Goal: Navigation & Orientation: Find specific page/section

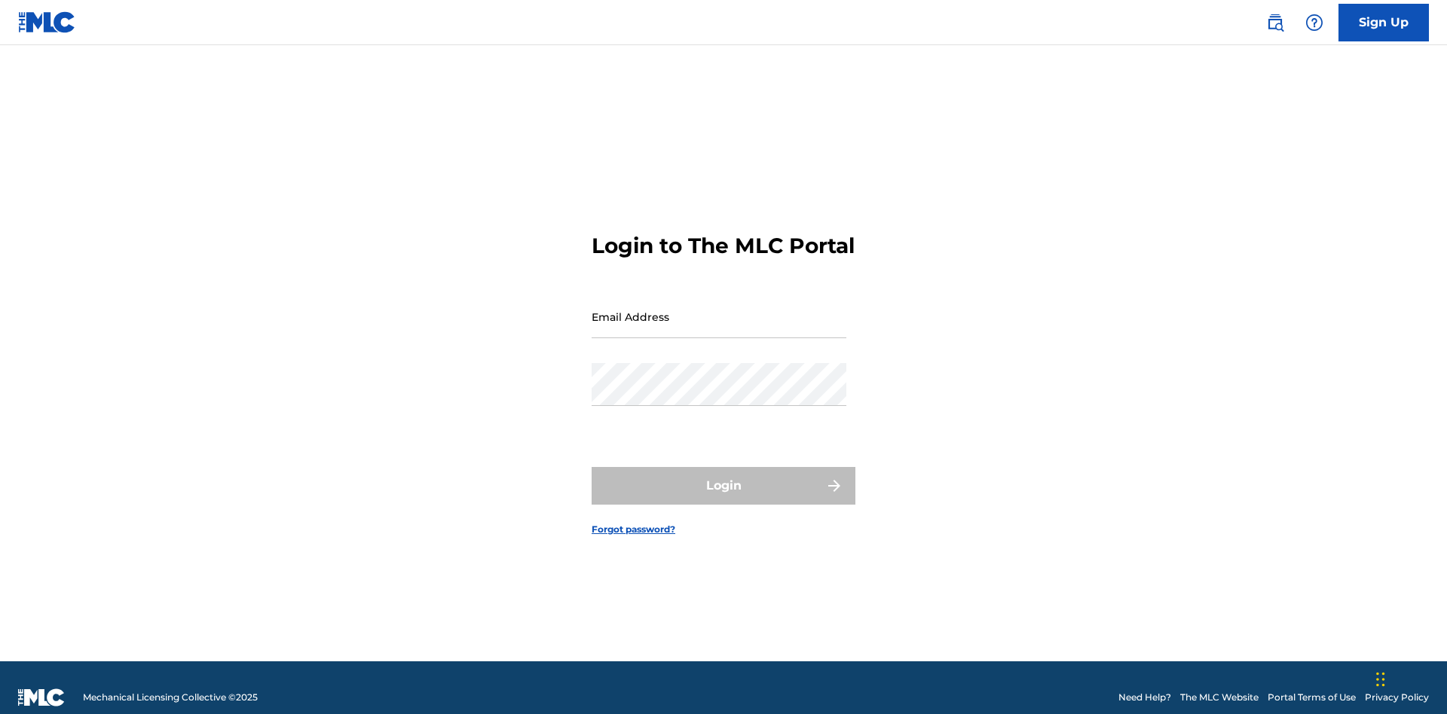
scroll to position [20, 0]
click at [719, 310] on input "Email Address" at bounding box center [719, 316] width 255 height 43
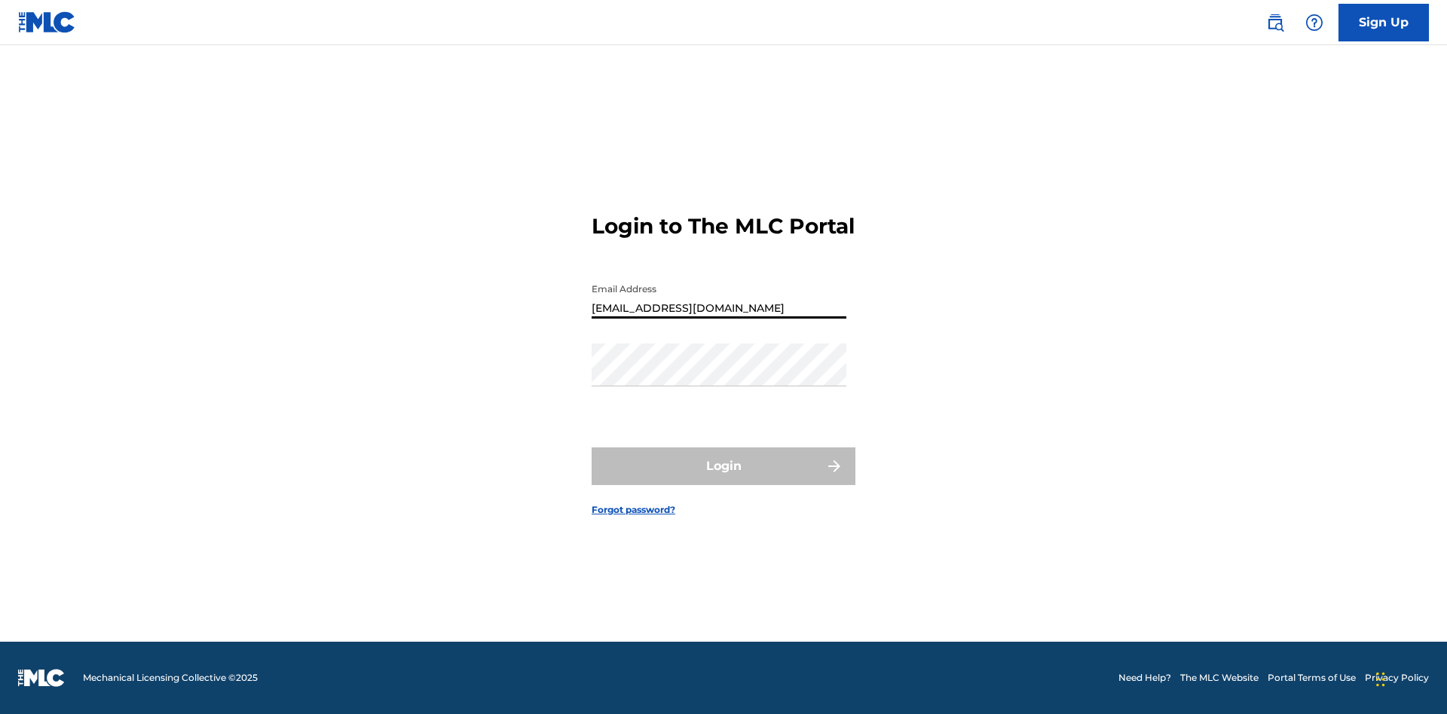
type input "bademailaddress@gmail.com"
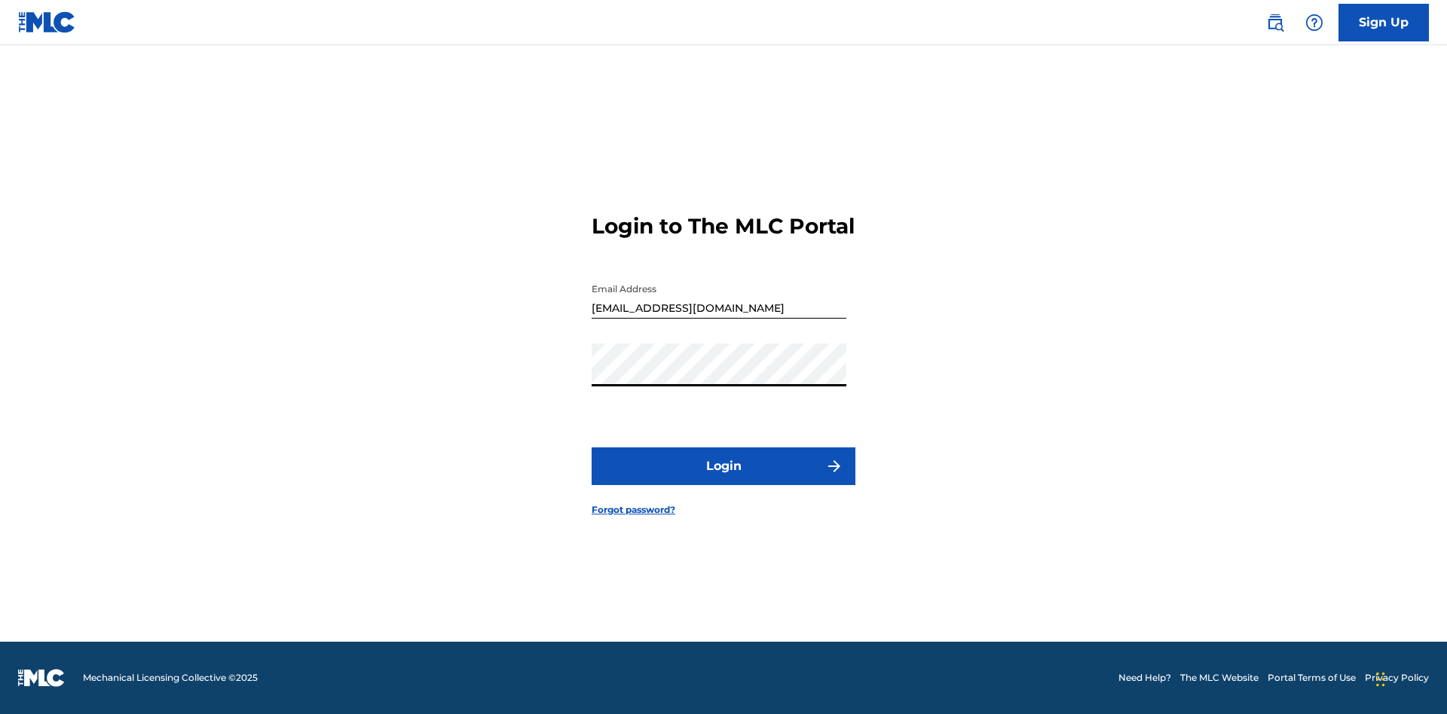
click at [723, 479] on button "Login" at bounding box center [724, 467] width 264 height 38
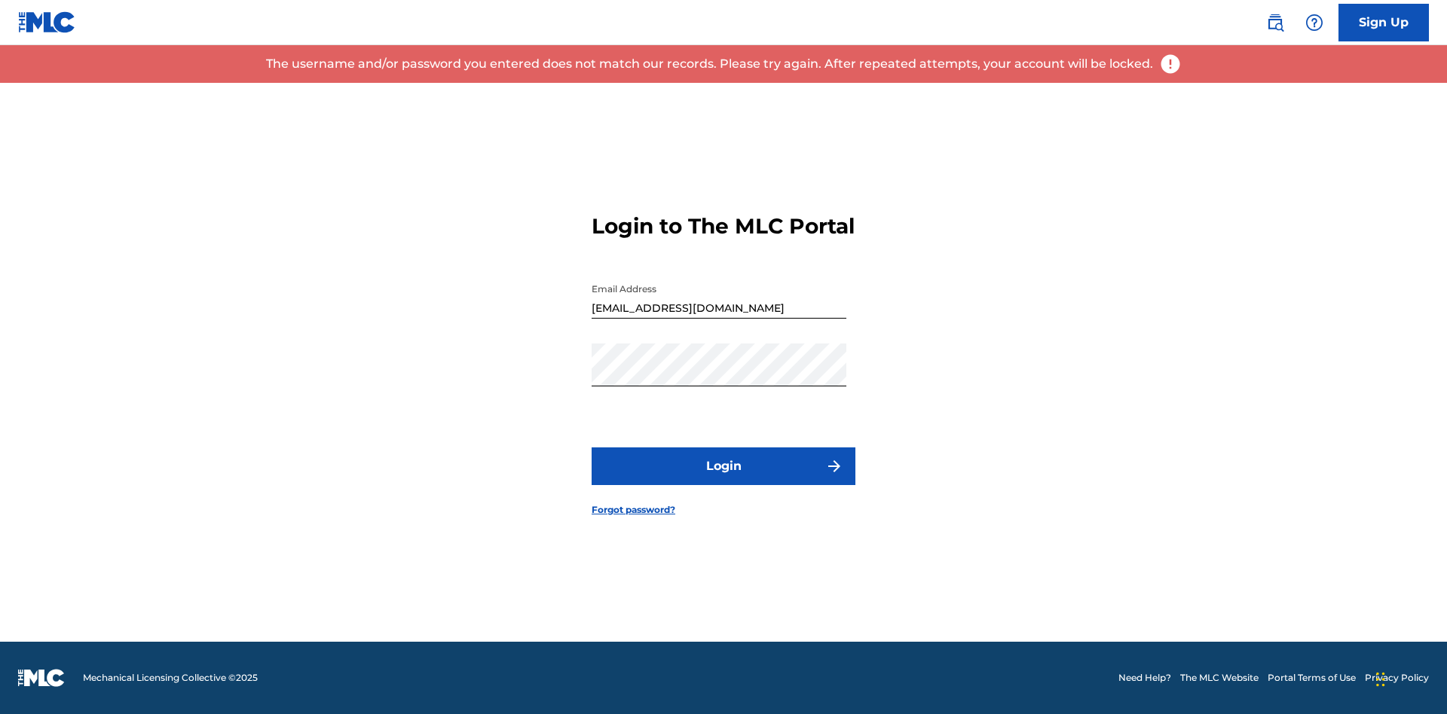
scroll to position [0, 0]
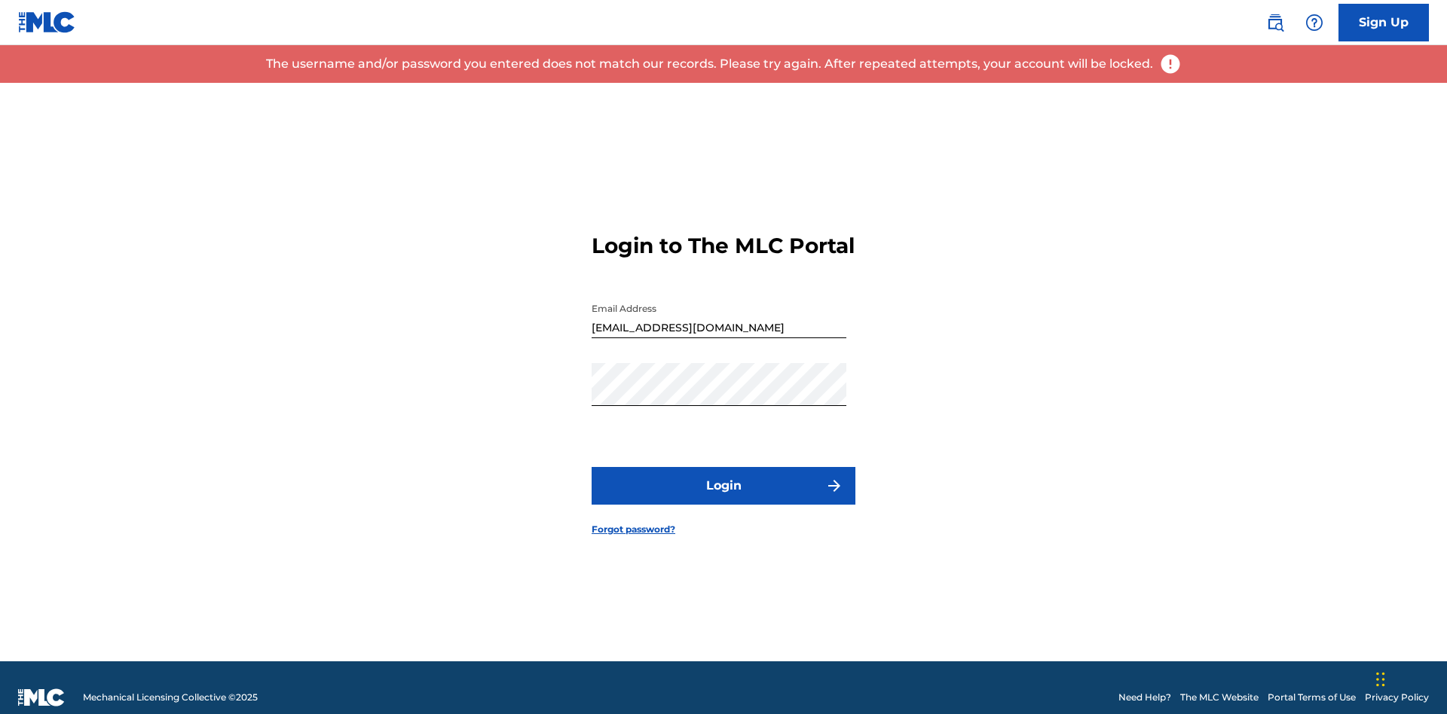
click at [719, 310] on input "bademailaddress@gmail.com" at bounding box center [719, 316] width 255 height 43
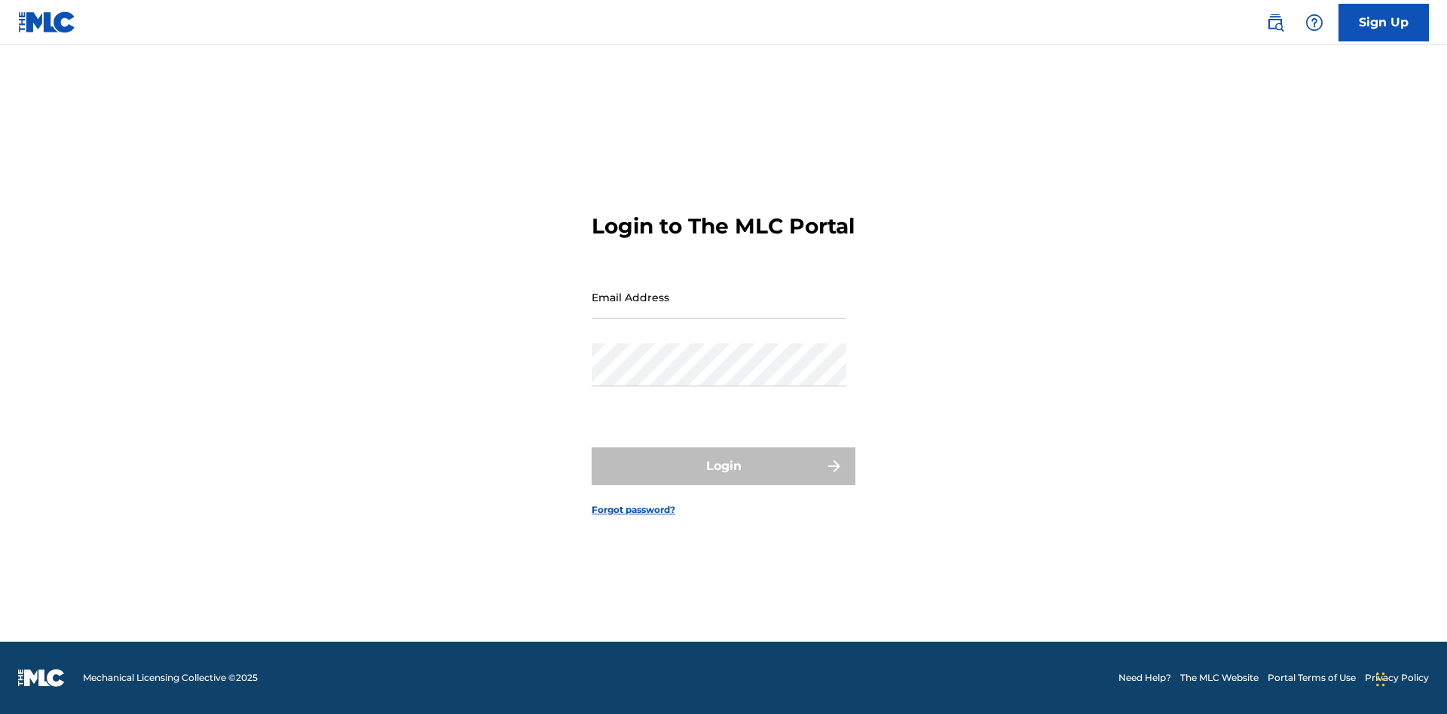
click at [719, 310] on input "Email Address" at bounding box center [719, 297] width 255 height 43
type input "Duke.McTesterson@gmail.com"
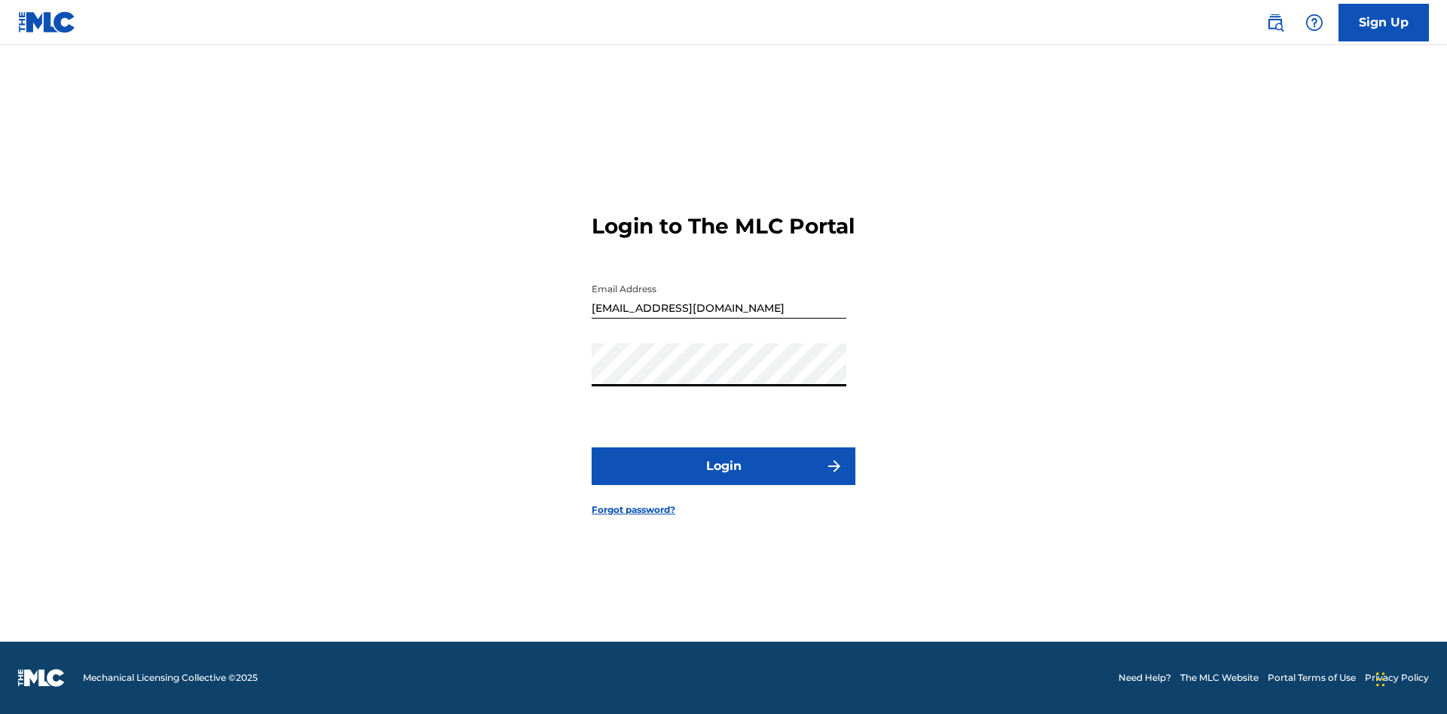
click at [723, 479] on button "Login" at bounding box center [724, 467] width 264 height 38
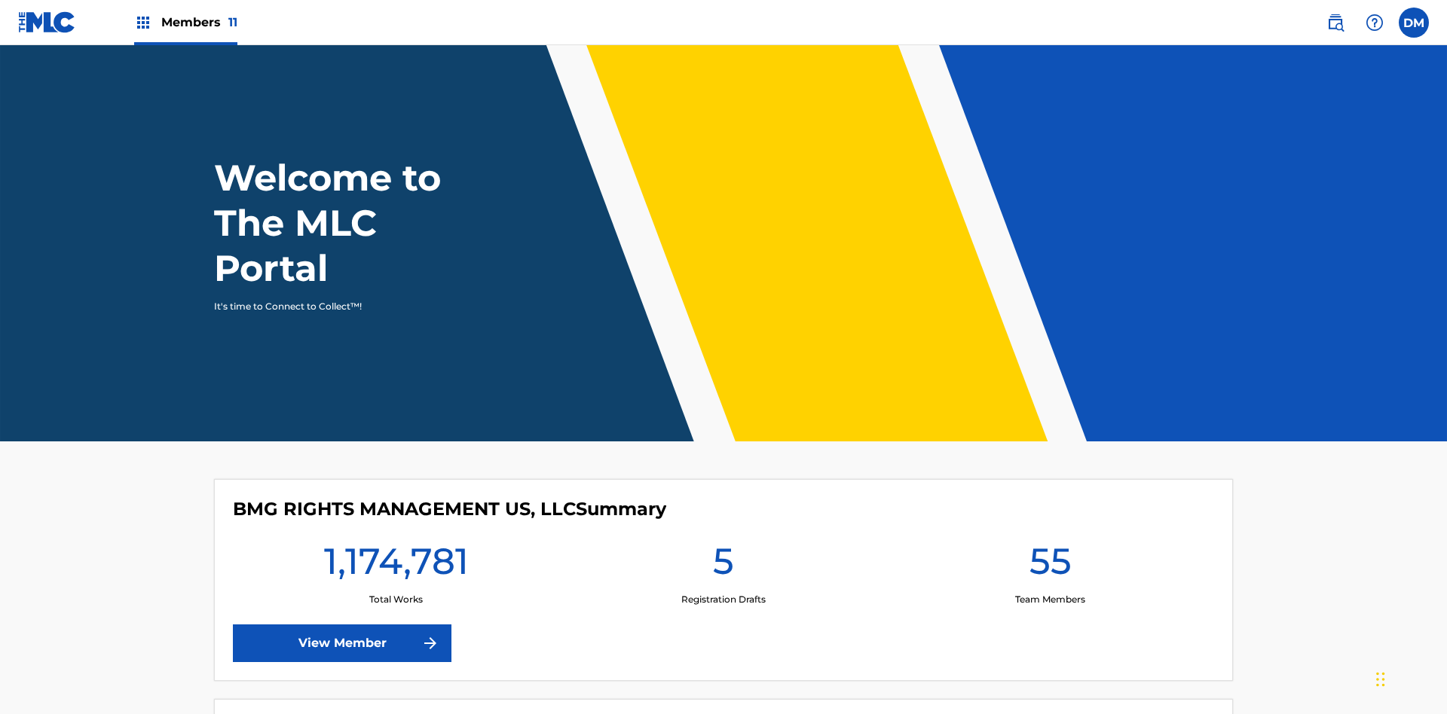
click at [185, 22] on span "Members 11" at bounding box center [199, 22] width 76 height 17
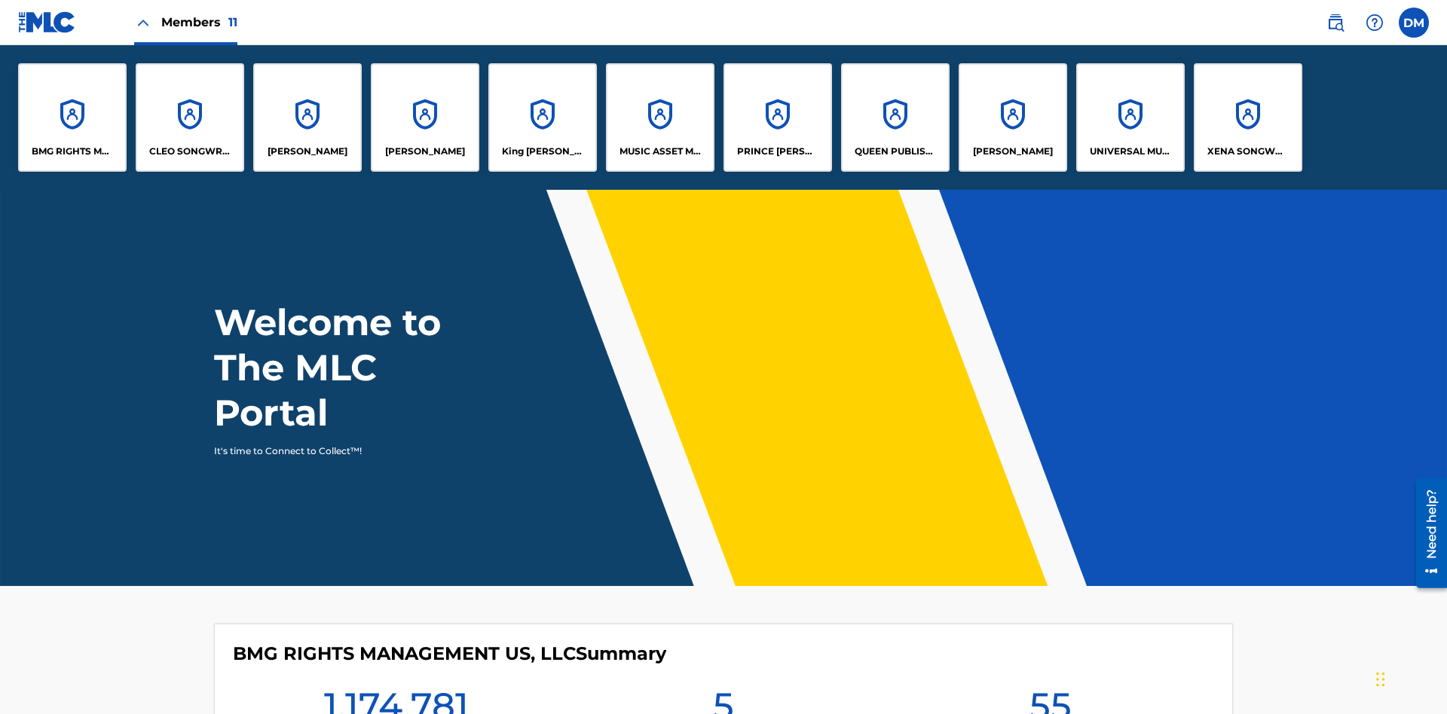
click at [1130, 151] on p "UNIVERSAL MUSIC PUB GROUP" at bounding box center [1131, 152] width 82 height 14
